Goal: Find specific page/section: Find specific page/section

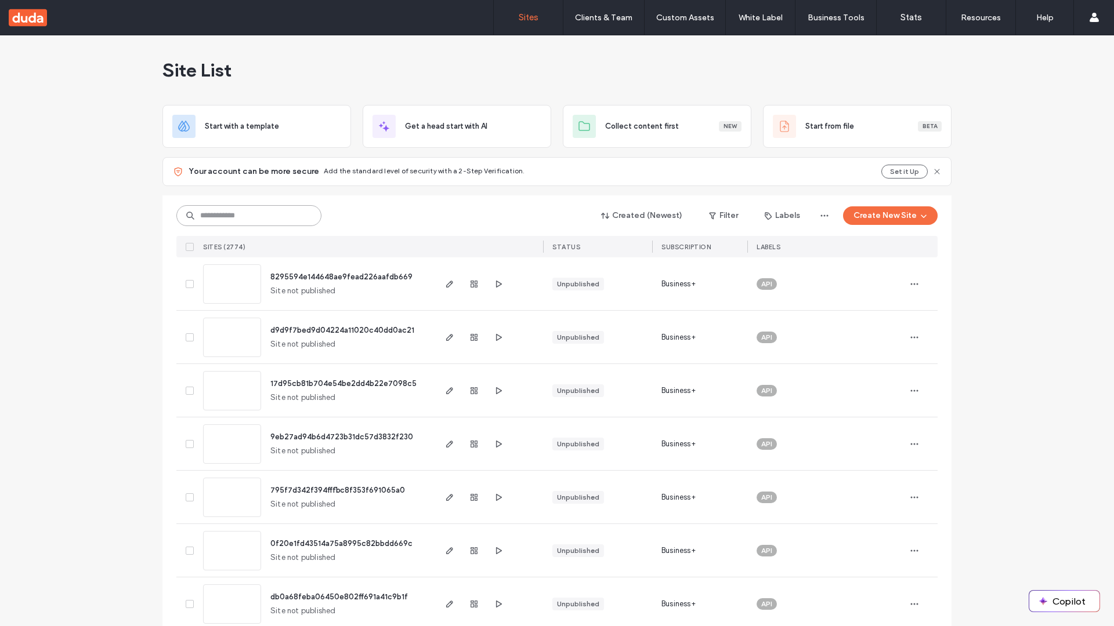
click at [249, 216] on input at bounding box center [248, 215] width 145 height 21
type input "**********"
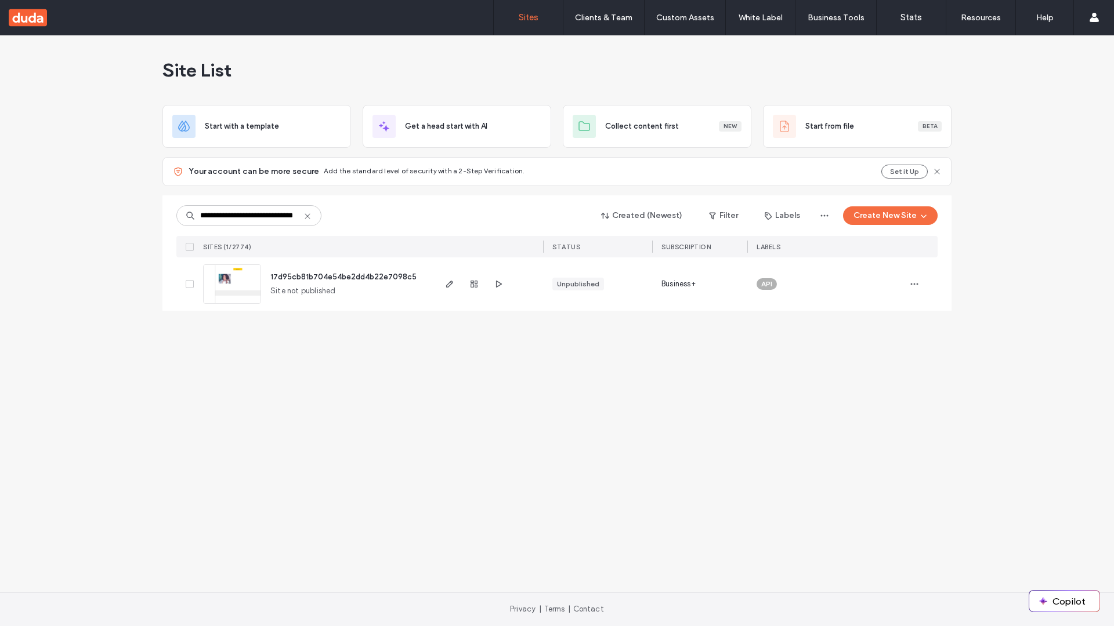
click at [344, 277] on span "17d95cb81b704e54be2dd4b22e7098c5" at bounding box center [343, 277] width 146 height 9
